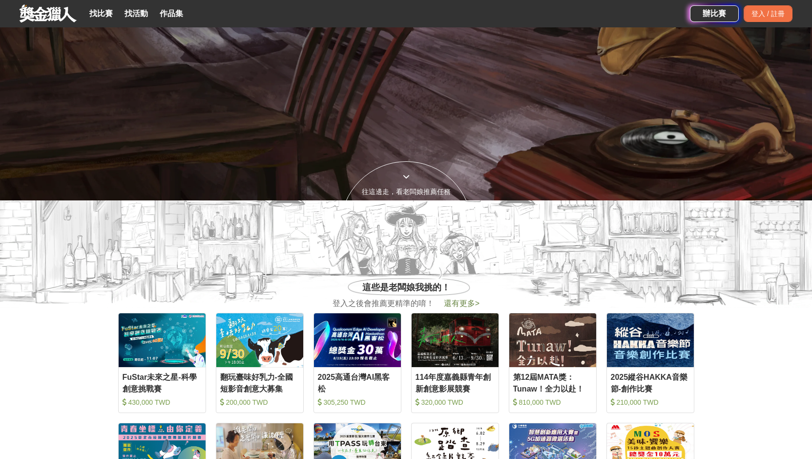
scroll to position [293, 0]
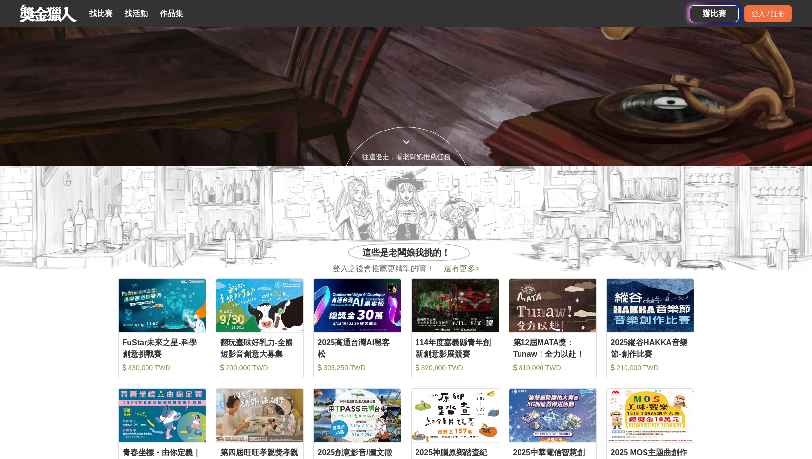
click at [474, 267] on span "還有更多 >" at bounding box center [462, 268] width 36 height 8
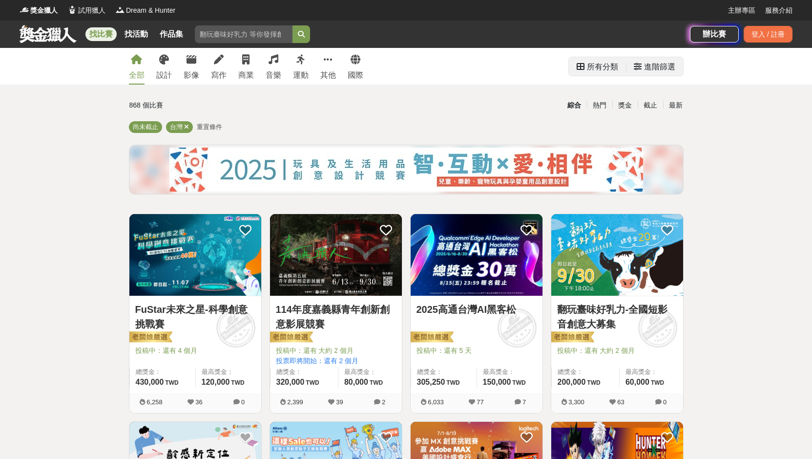
click at [637, 62] on div "進階篩選" at bounding box center [655, 67] width 42 height 20
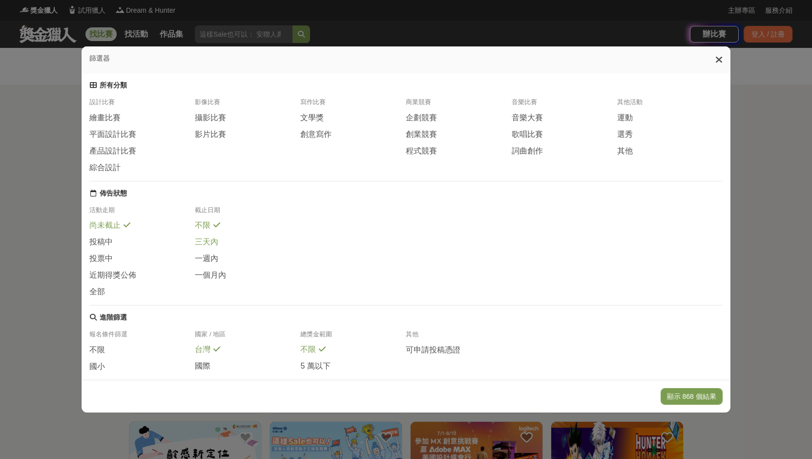
scroll to position [75, 0]
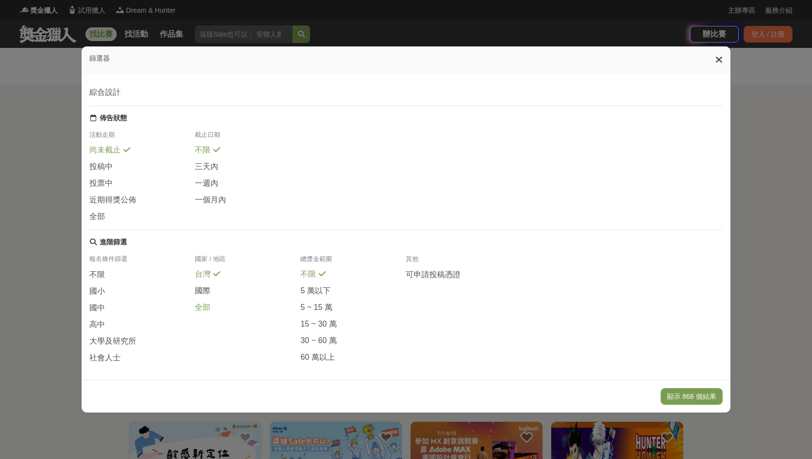
click at [204, 302] on span "全部" at bounding box center [203, 307] width 16 height 10
click at [107, 319] on span at bounding box center [111, 323] width 8 height 8
click at [706, 397] on button "顯示 106 個結果" at bounding box center [692, 396] width 62 height 17
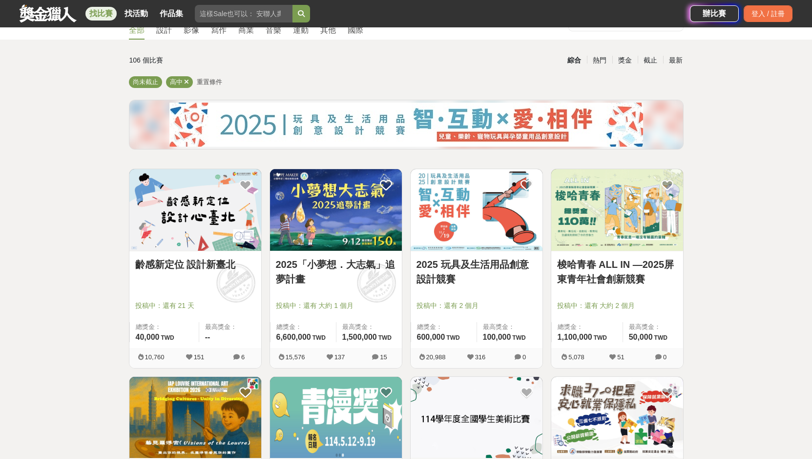
scroll to position [244, 0]
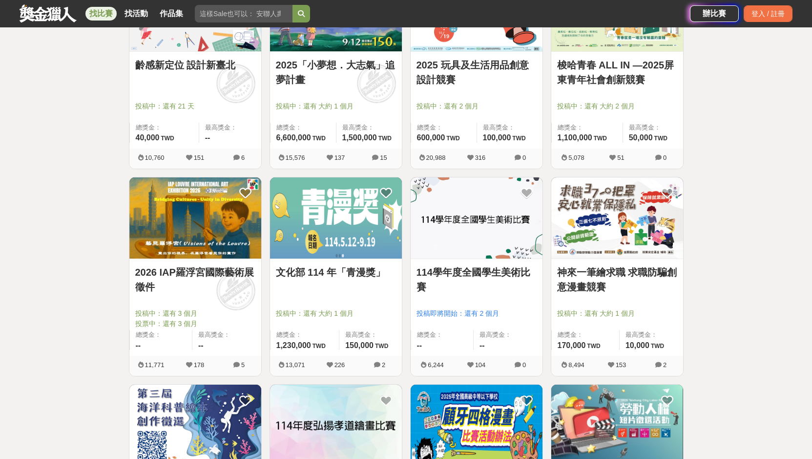
click at [362, 237] on img at bounding box center [336, 218] width 132 height 82
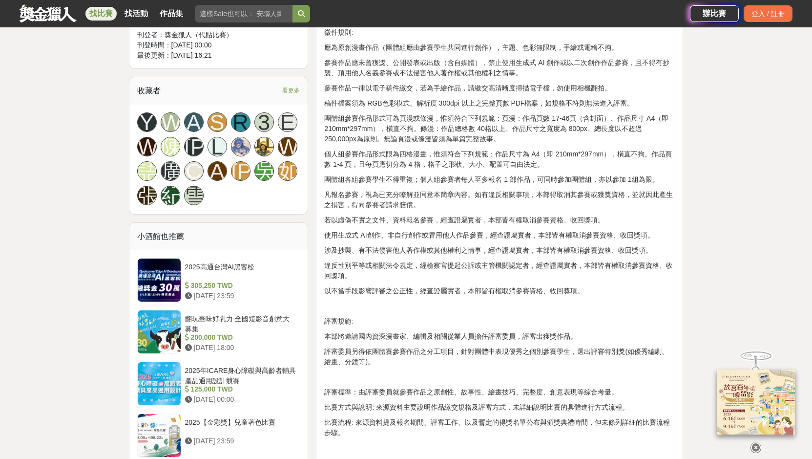
scroll to position [586, 0]
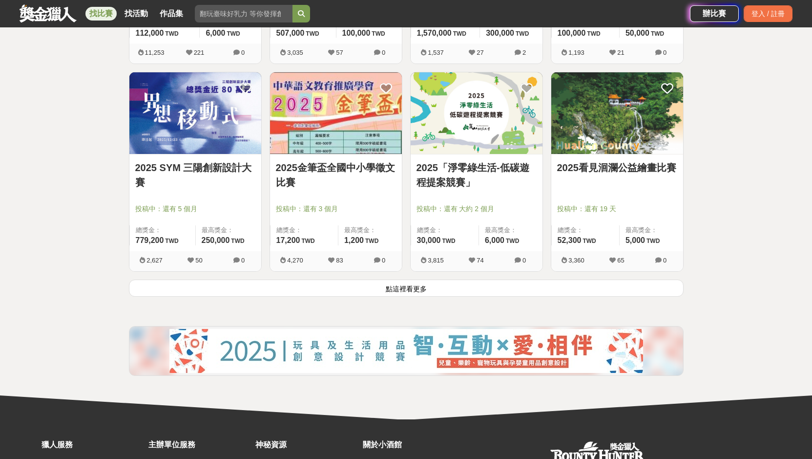
scroll to position [1221, 0]
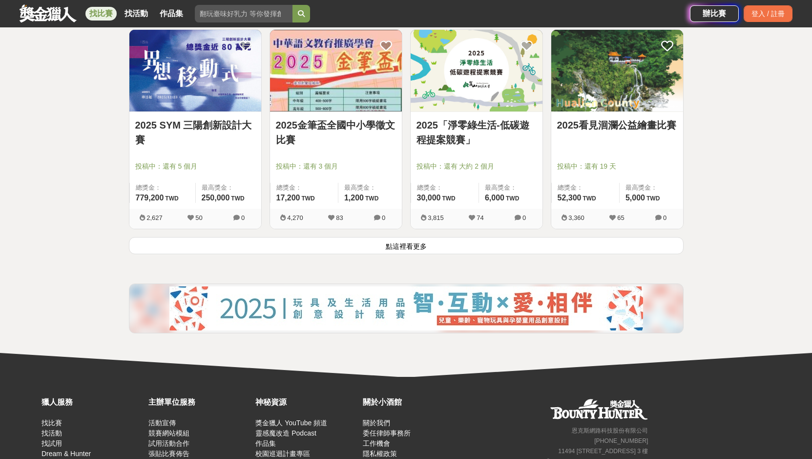
click at [480, 246] on button "點這裡看更多" at bounding box center [406, 245] width 555 height 17
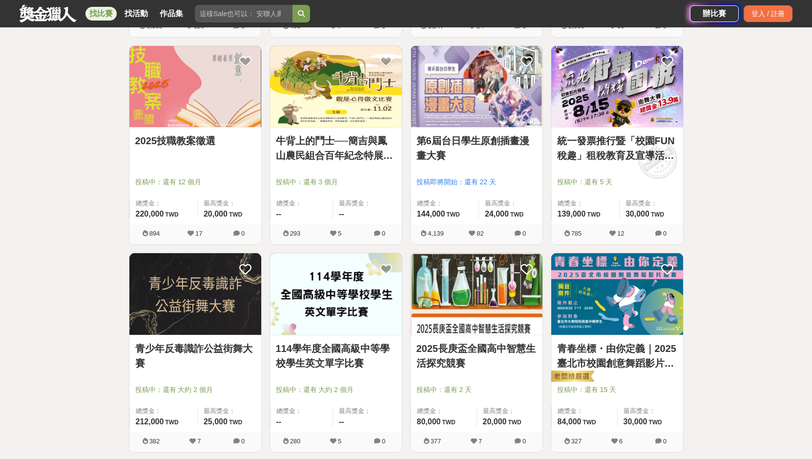
scroll to position [2051, 0]
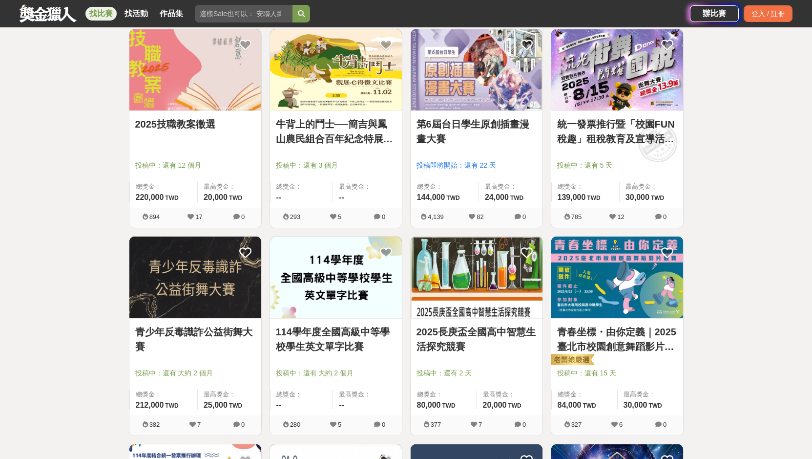
click at [506, 279] on img at bounding box center [477, 277] width 132 height 82
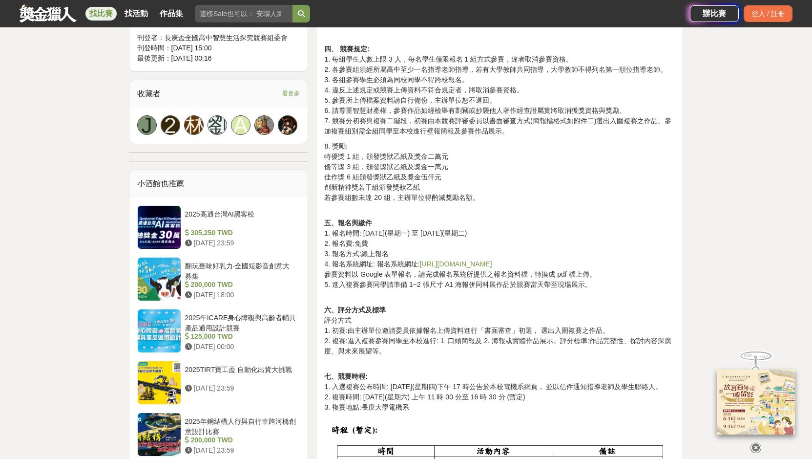
scroll to position [635, 0]
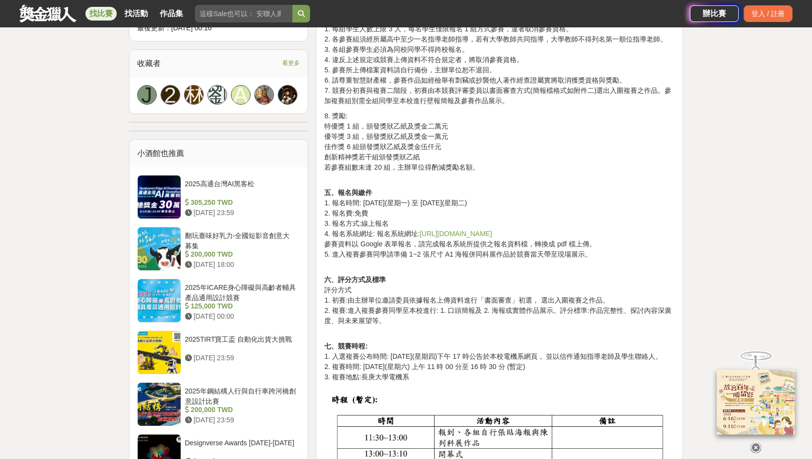
click at [483, 231] on link "[URL][DOMAIN_NAME]" at bounding box center [456, 234] width 72 height 8
click at [492, 230] on link "[URL][DOMAIN_NAME]" at bounding box center [456, 234] width 72 height 8
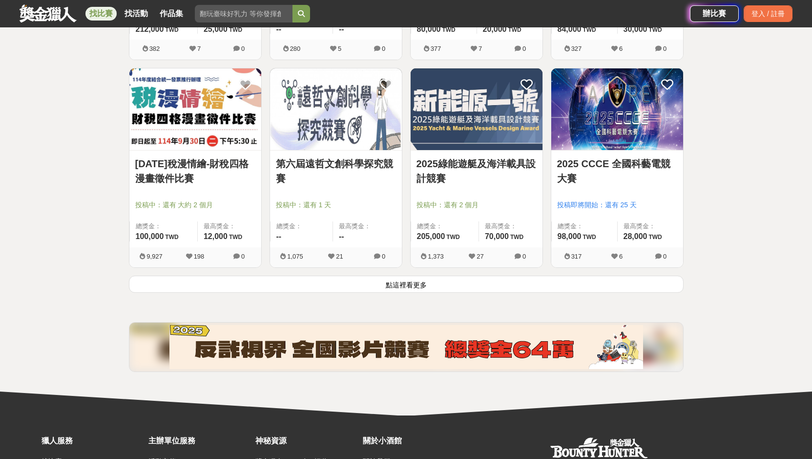
scroll to position [2422, 0]
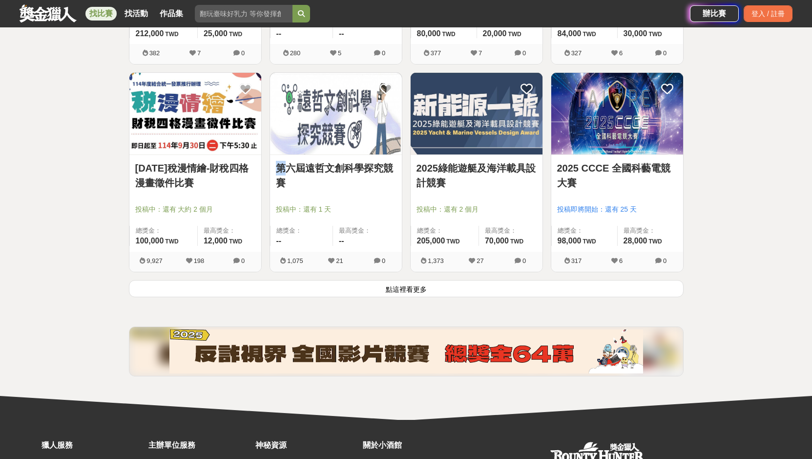
click at [286, 154] on div "第六屆遠哲文創科學探究競賽 投稿中：還有 1 天 總獎金： -- 最高獎金： -- 1,075 21 0" at bounding box center [336, 172] width 133 height 200
click at [315, 135] on img at bounding box center [336, 114] width 132 height 82
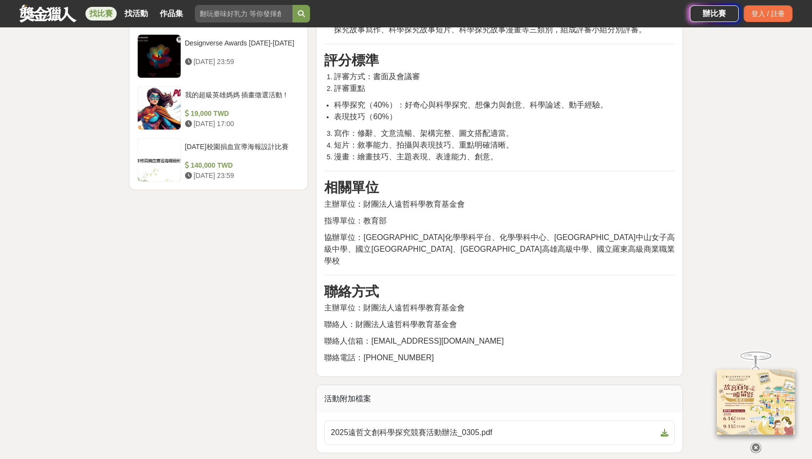
scroll to position [1319, 0]
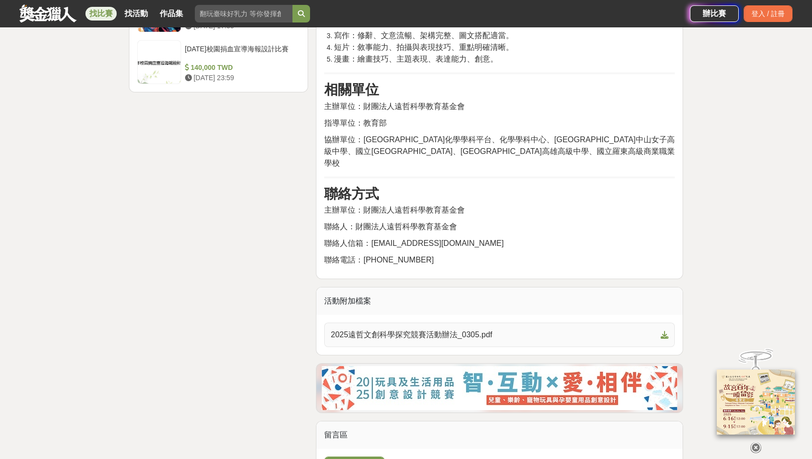
click at [504, 332] on span "2025遠哲文創科學探究競賽活動辦法_0305.pdf" at bounding box center [494, 335] width 326 height 12
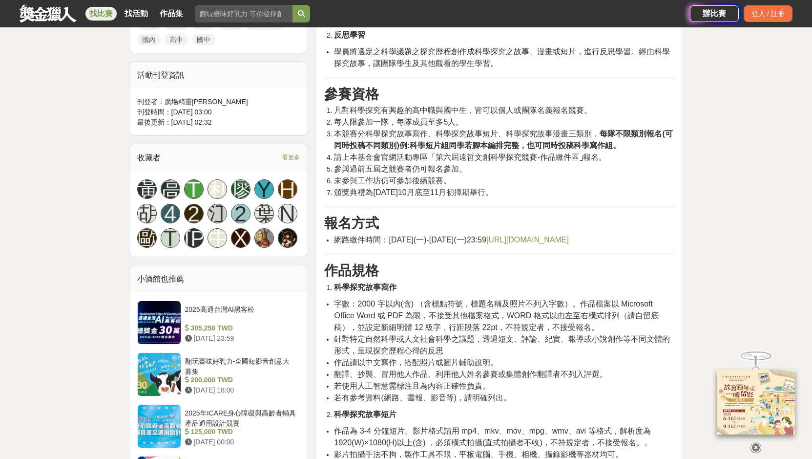
scroll to position [488, 0]
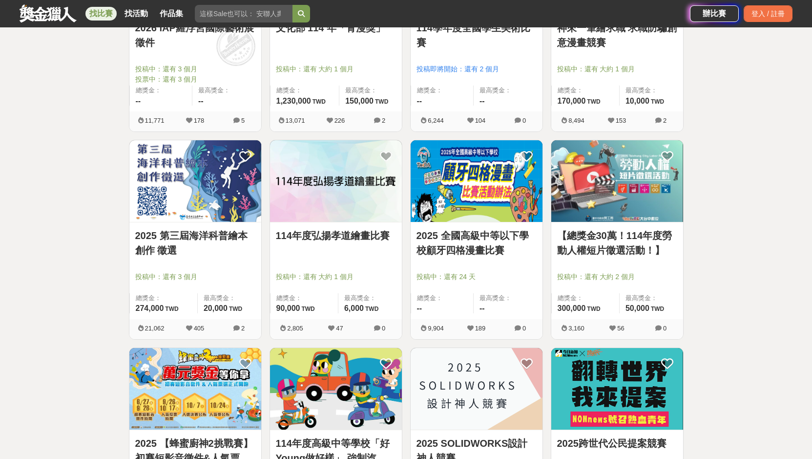
scroll to position [2422, 0]
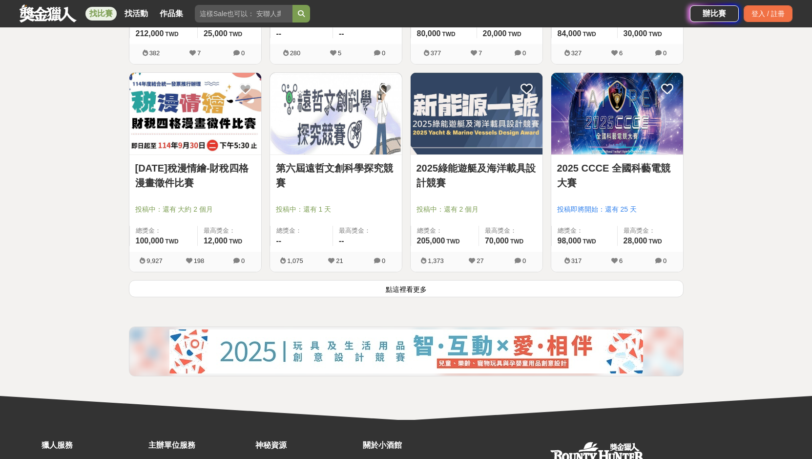
click at [331, 288] on button "點這裡看更多" at bounding box center [406, 288] width 555 height 17
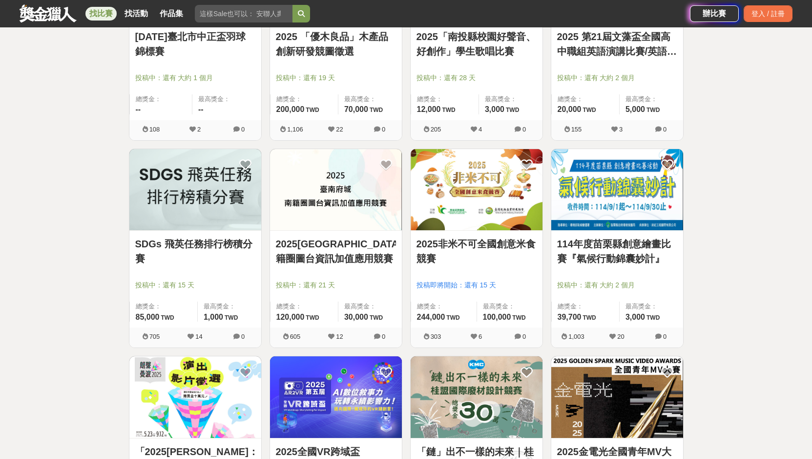
scroll to position [3155, 0]
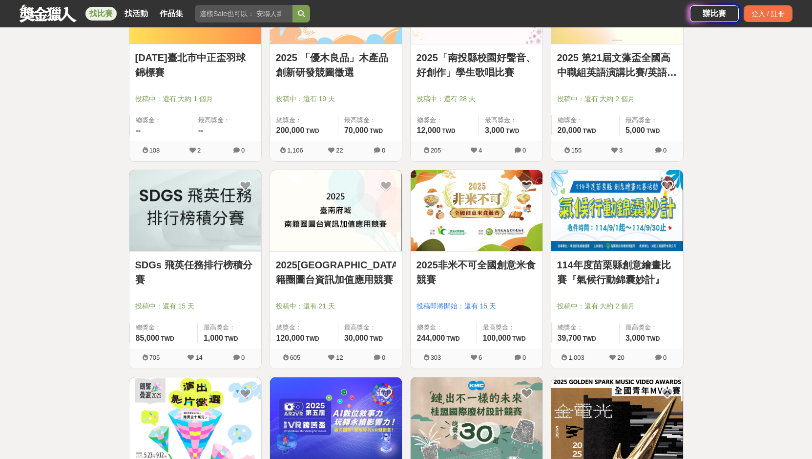
click at [314, 218] on img at bounding box center [336, 211] width 132 height 82
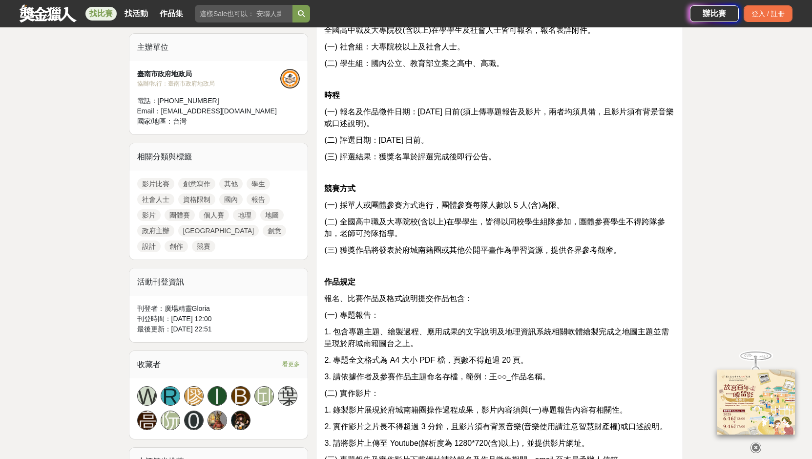
scroll to position [342, 0]
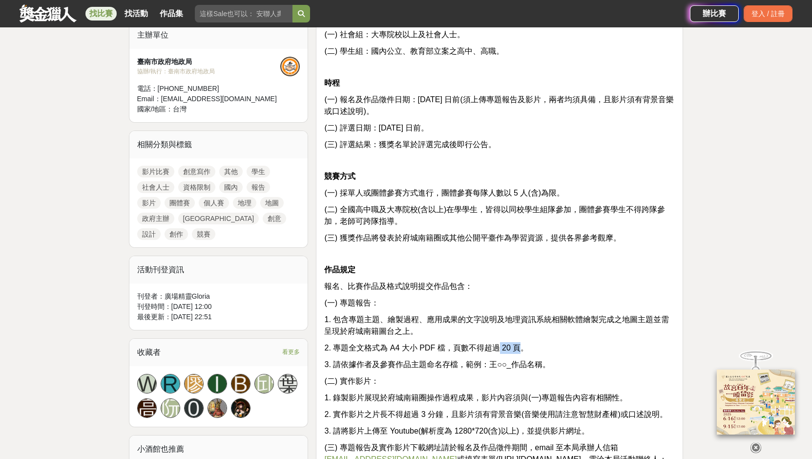
drag, startPoint x: 521, startPoint y: 348, endPoint x: 500, endPoint y: 348, distance: 20.5
click at [500, 348] on span "2. 專題全文格式為 A4 大小 PDF 檔，頁數不得超過 20 頁。" at bounding box center [426, 347] width 204 height 8
click at [543, 340] on div "資格&組別 全國高中職及大專院校(含以上)在學學生及社會人士皆可報名，報名表詳附件。 (一) 社會組：大專院校以上及社會人士。 (二) 學生組：國內公立、教育…" at bounding box center [499, 365] width 351 height 739
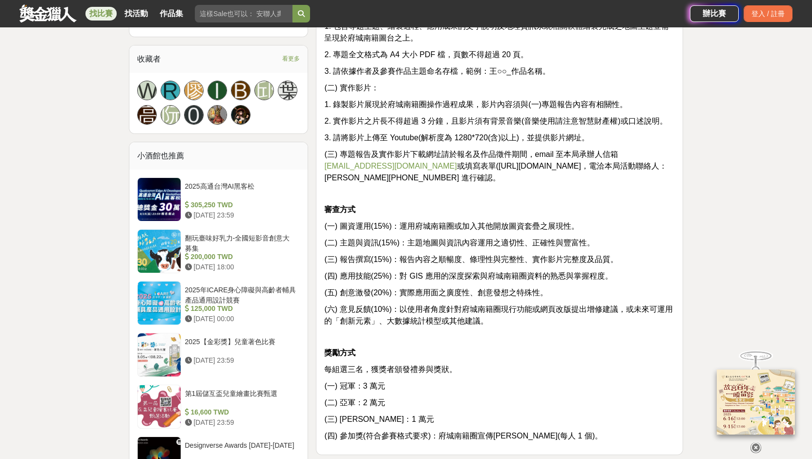
scroll to position [684, 0]
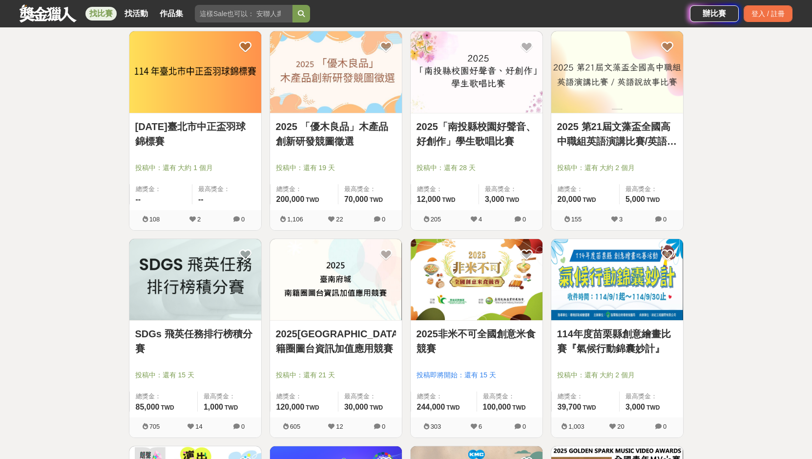
scroll to position [3155, 0]
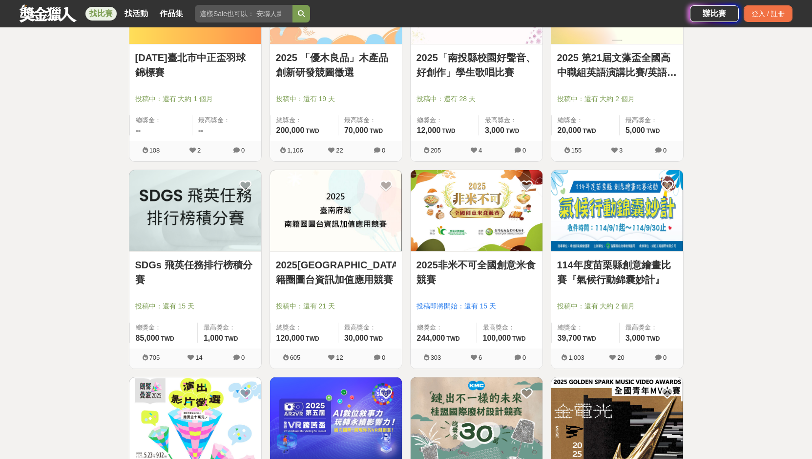
click at [479, 251] on link at bounding box center [477, 211] width 132 height 82
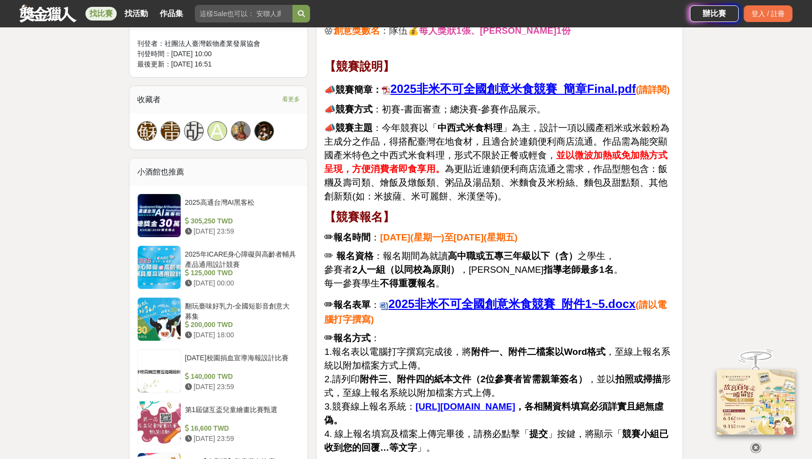
scroll to position [635, 0]
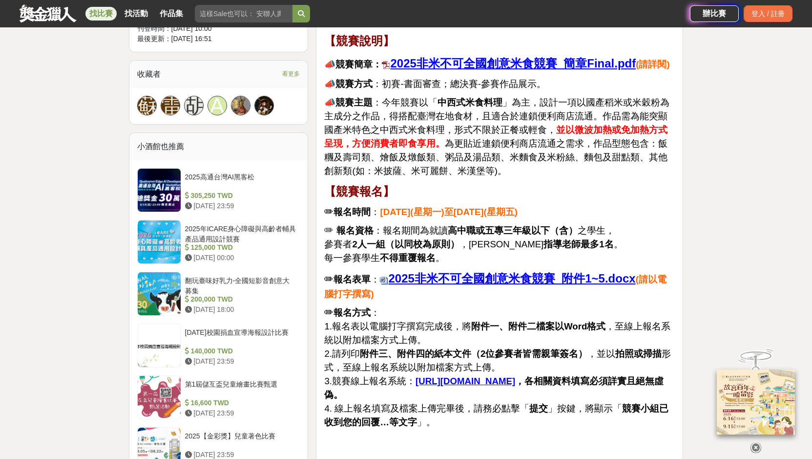
click at [476, 272] on u "2025非米不可全國創意米食競賽_附件1~5.docx" at bounding box center [511, 278] width 247 height 13
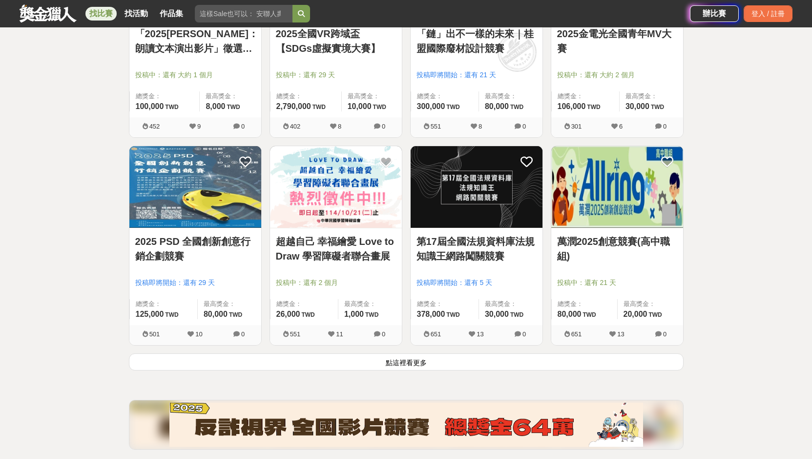
scroll to position [3594, 0]
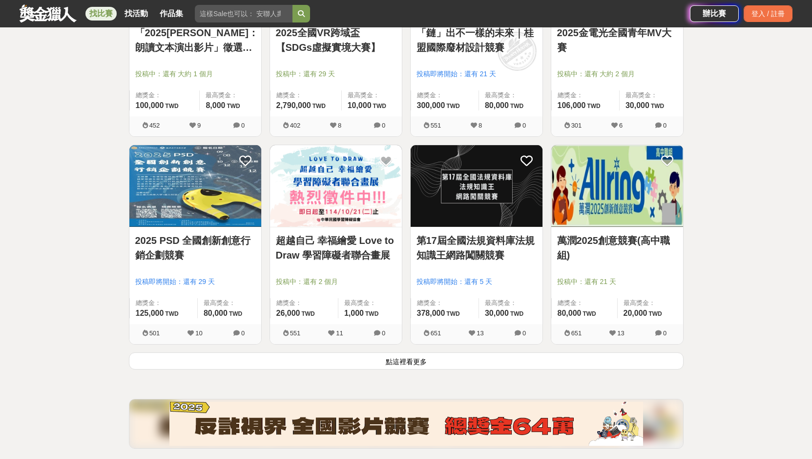
click at [320, 358] on button "點這裡看更多" at bounding box center [406, 360] width 555 height 17
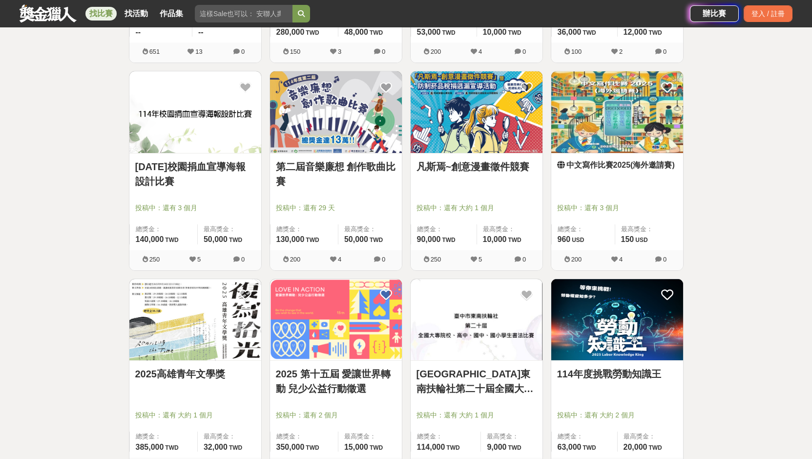
scroll to position [4278, 0]
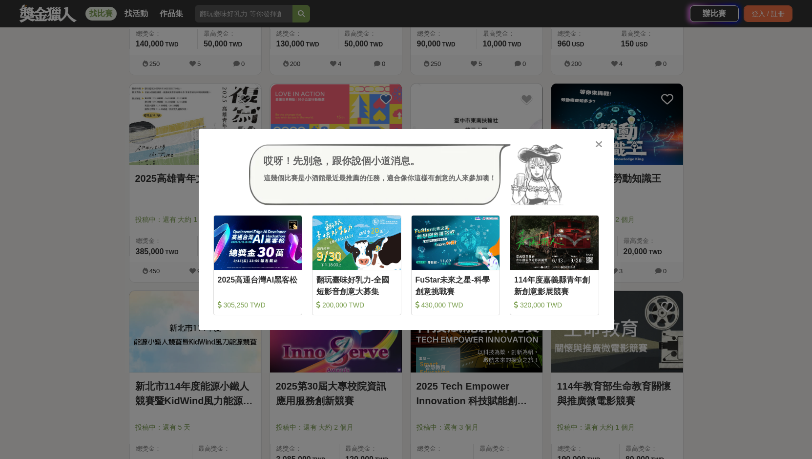
click at [602, 145] on icon at bounding box center [598, 144] width 7 height 10
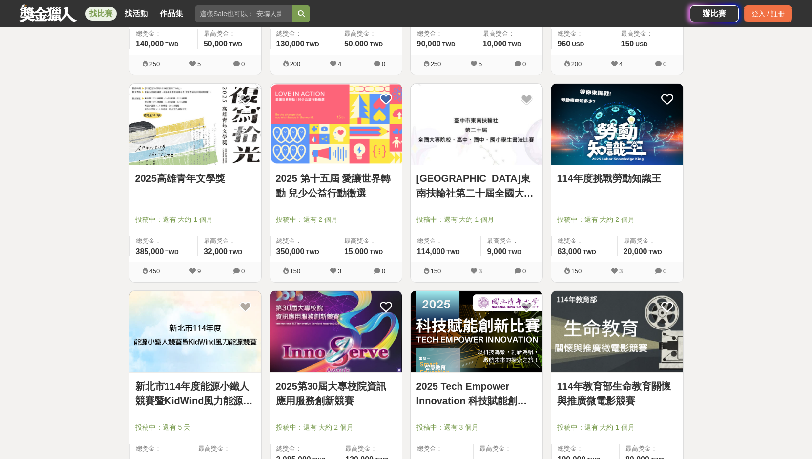
click at [356, 188] on link "2025 第十五屆 愛讓世界轉動 兒少公益行動徵選" at bounding box center [336, 185] width 120 height 29
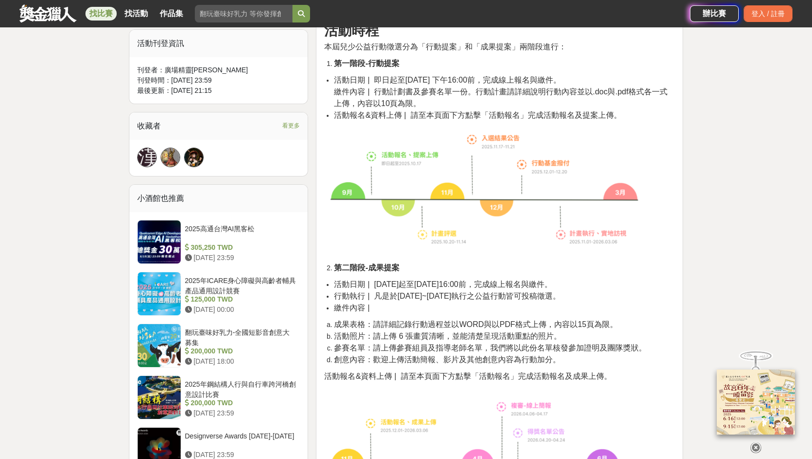
scroll to position [537, 0]
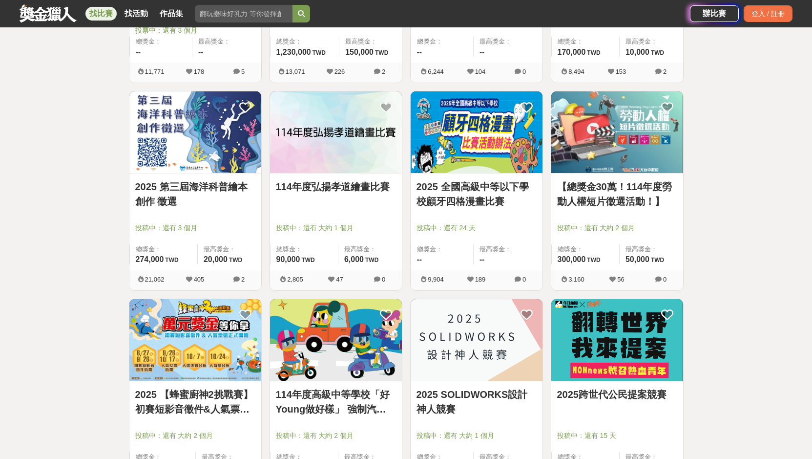
scroll to position [4278, 0]
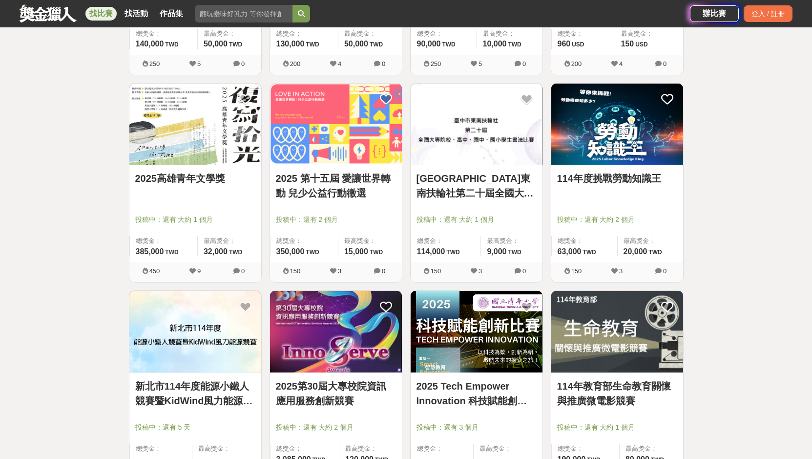
click at [171, 117] on img at bounding box center [195, 125] width 132 height 82
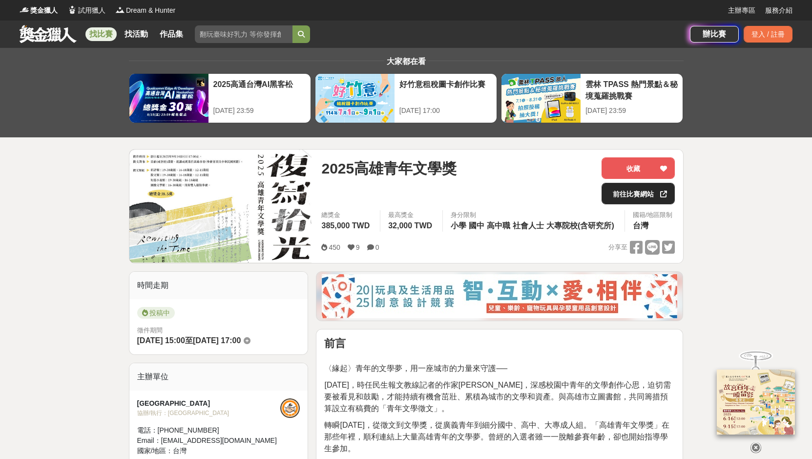
click at [628, 196] on link "前往比賽網站" at bounding box center [638, 193] width 73 height 21
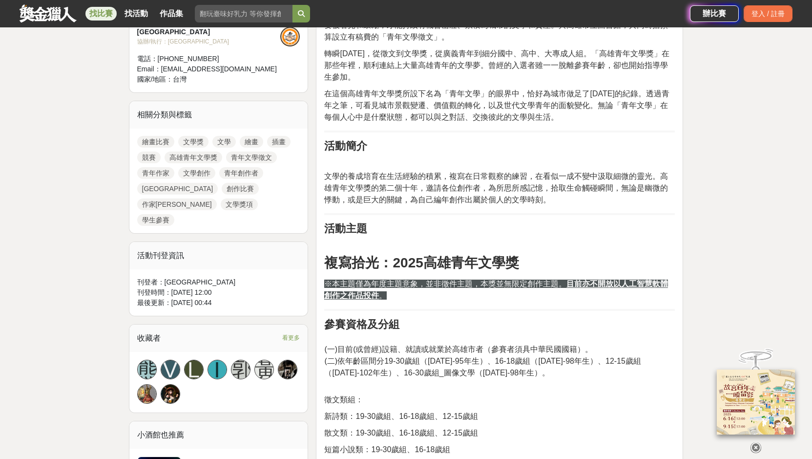
scroll to position [391, 0]
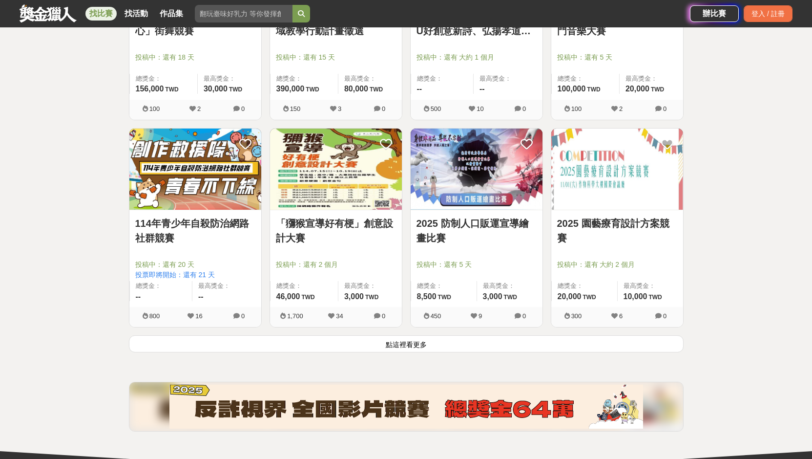
scroll to position [4864, 0]
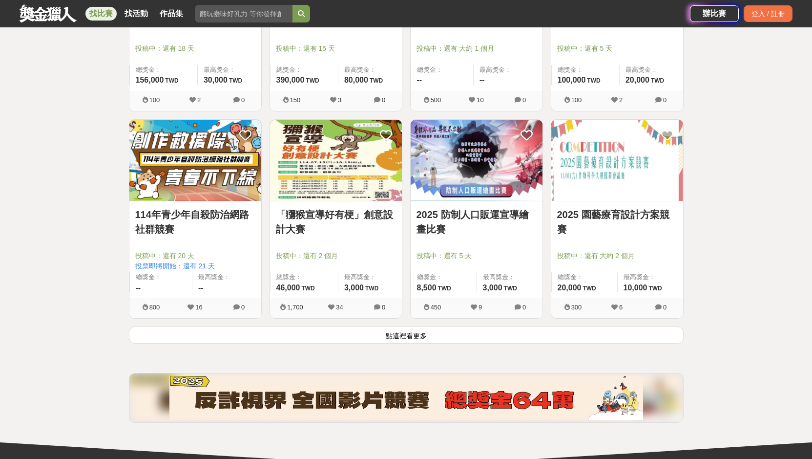
click at [359, 339] on button "點這裡看更多" at bounding box center [406, 334] width 555 height 17
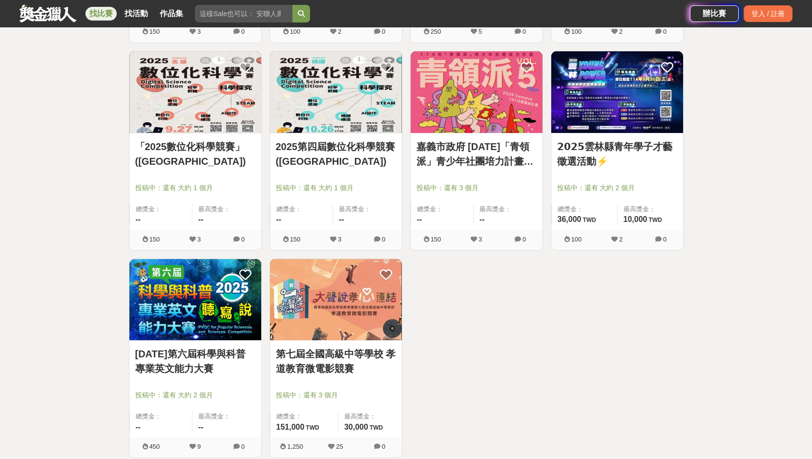
scroll to position [5352, 0]
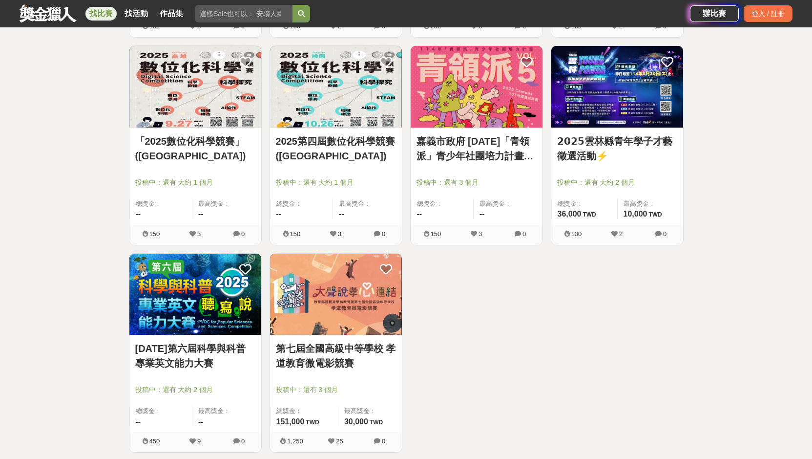
click at [284, 71] on img at bounding box center [336, 87] width 132 height 82
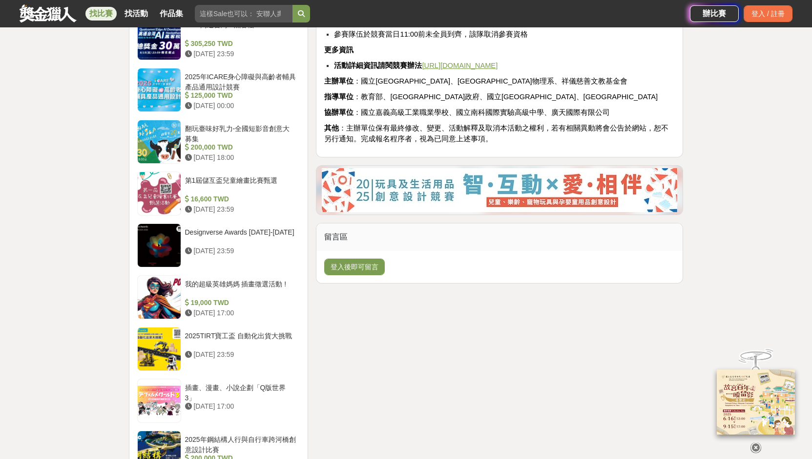
scroll to position [928, 0]
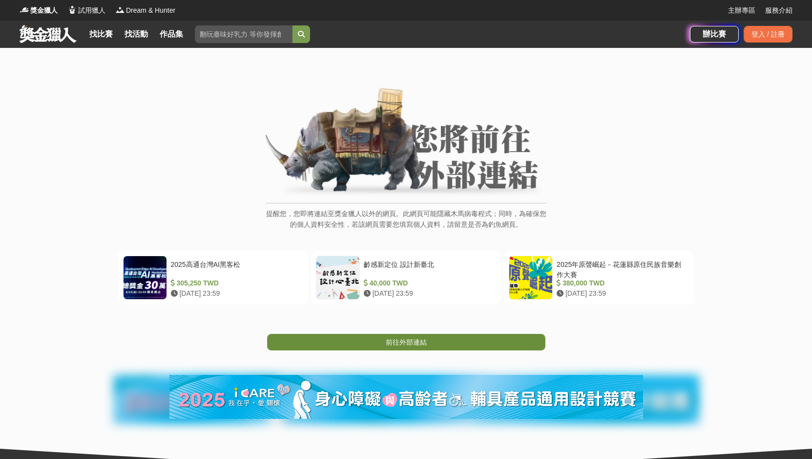
click at [434, 343] on link "前往外部連結" at bounding box center [406, 342] width 278 height 17
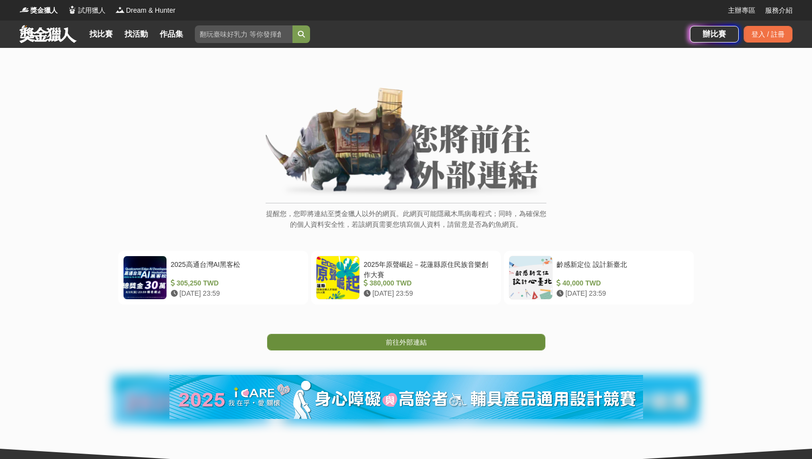
click at [467, 339] on link "前往外部連結" at bounding box center [406, 342] width 278 height 17
click at [482, 337] on link "前往外部連結" at bounding box center [406, 342] width 278 height 17
